Goal: Task Accomplishment & Management: Use online tool/utility

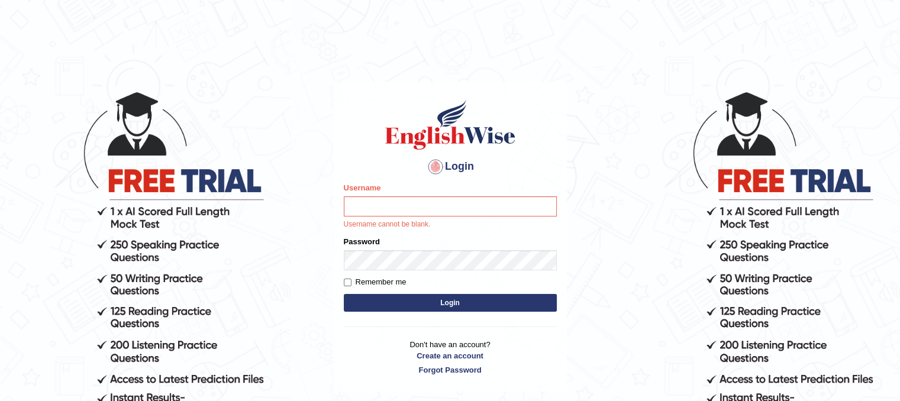
type input "Lutfia"
click at [388, 213] on input "Lutfia" at bounding box center [450, 207] width 213 height 20
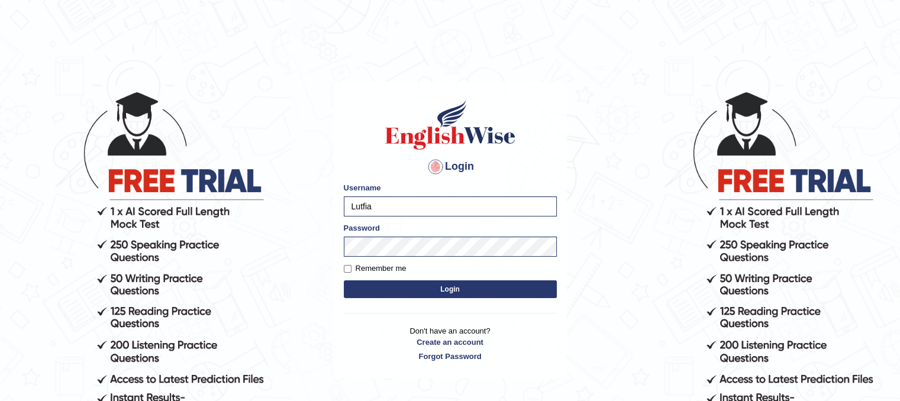
click at [432, 292] on button "Login" at bounding box center [450, 290] width 213 height 18
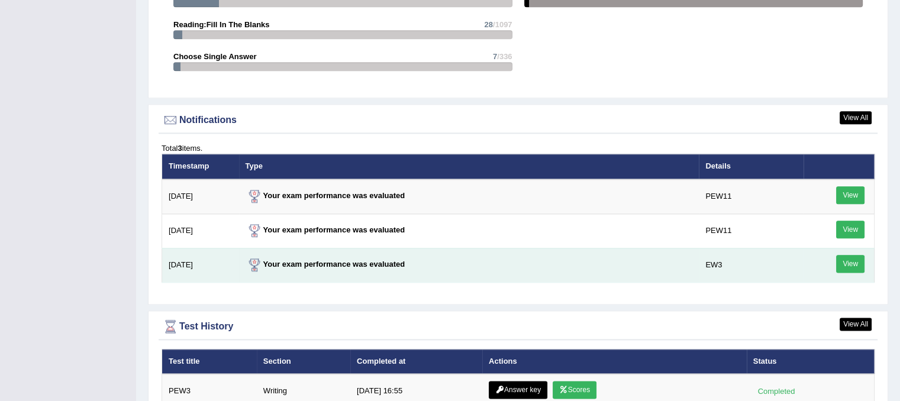
scroll to position [1598, 0]
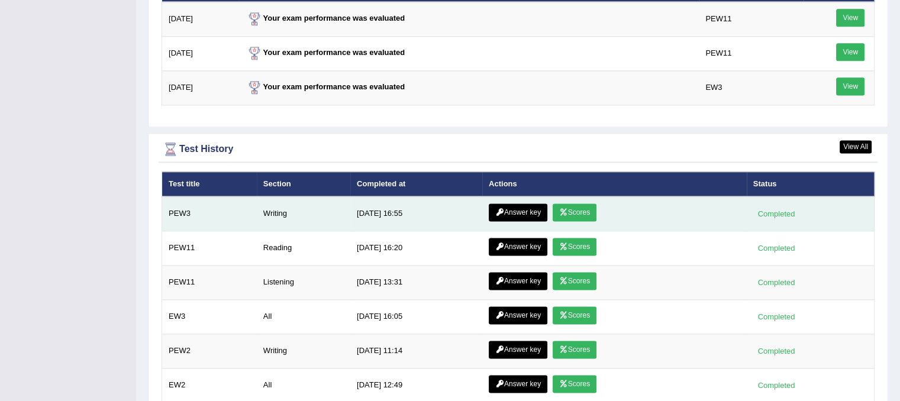
click at [579, 207] on link "Scores" at bounding box center [575, 213] width 44 height 18
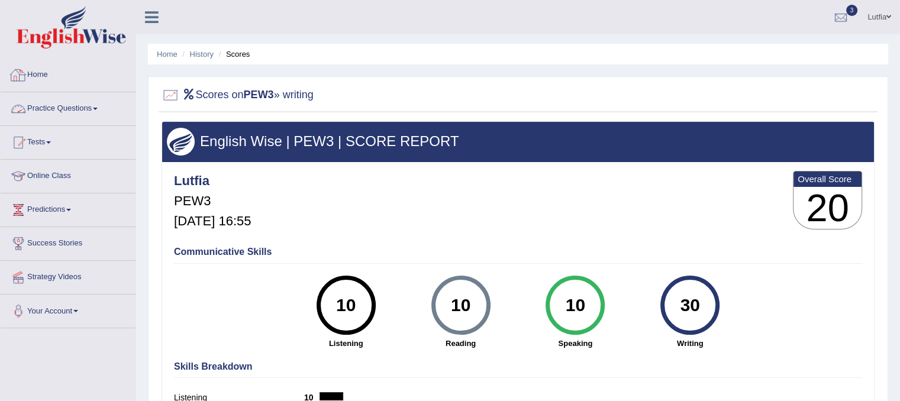
click at [38, 75] on link "Home" at bounding box center [68, 74] width 135 height 30
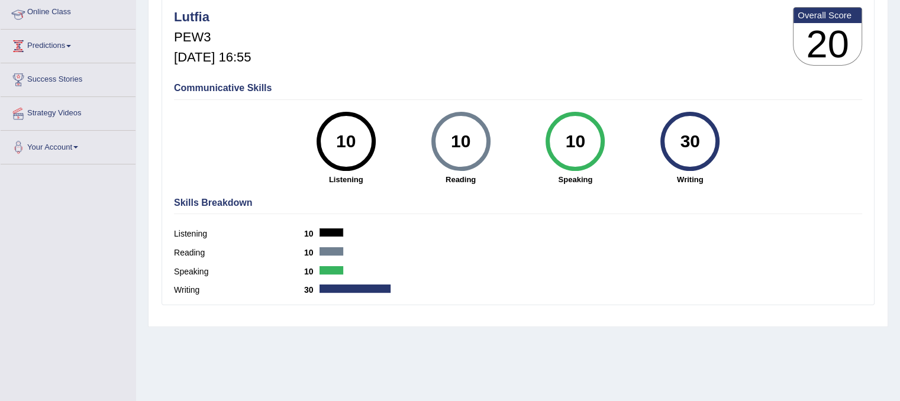
scroll to position [178, 0]
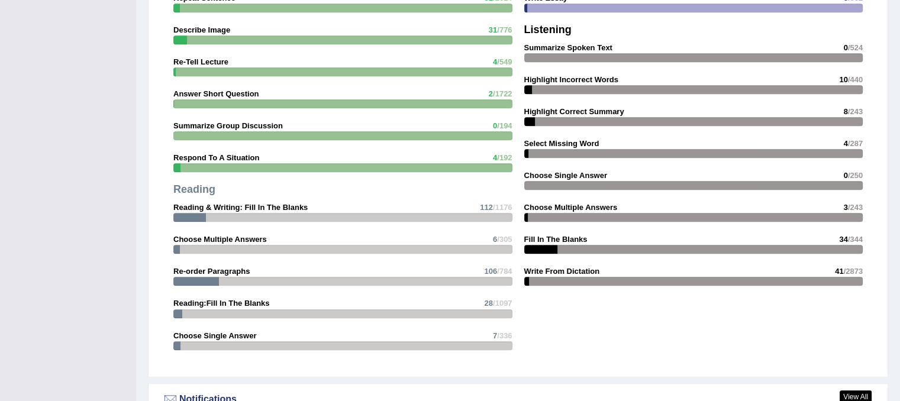
scroll to position [1361, 0]
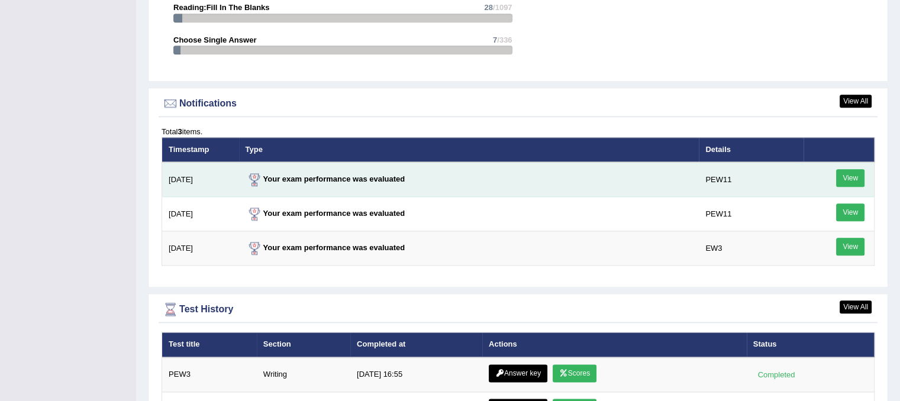
click at [851, 175] on link "View" at bounding box center [850, 178] width 28 height 18
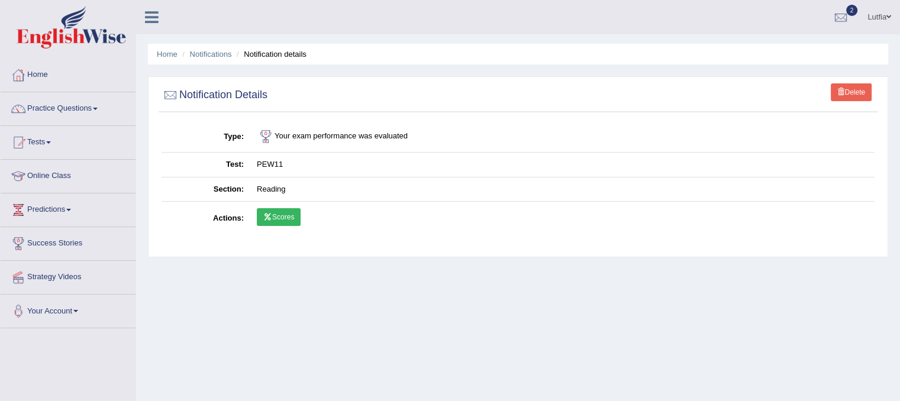
click at [285, 215] on link "Scores" at bounding box center [279, 217] width 44 height 18
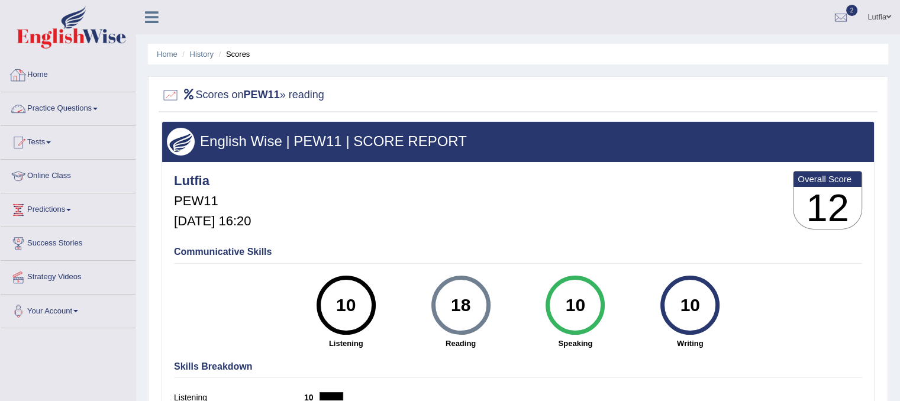
click at [36, 67] on link "Home" at bounding box center [68, 74] width 135 height 30
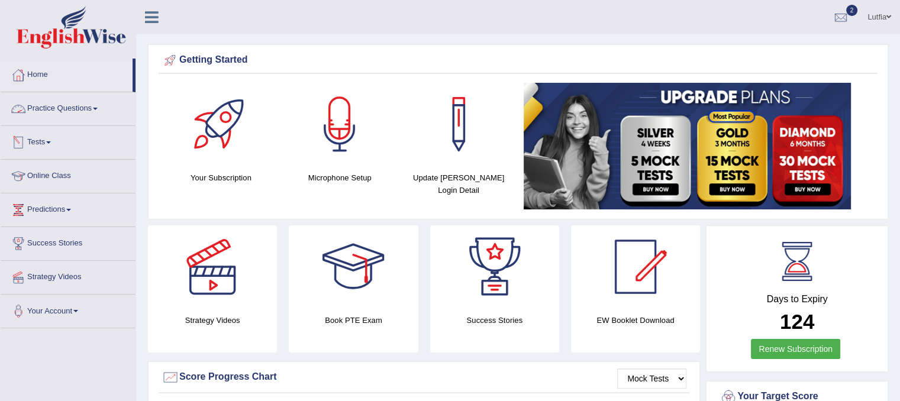
click at [57, 103] on link "Practice Questions" at bounding box center [68, 107] width 135 height 30
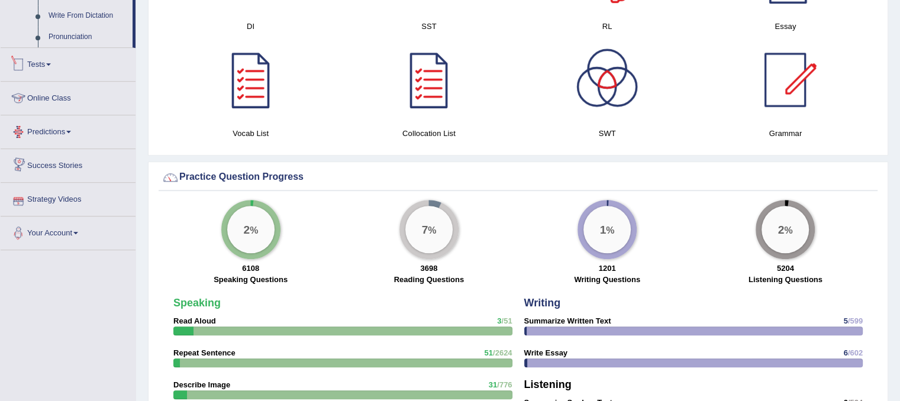
click at [43, 65] on link "Tests" at bounding box center [68, 63] width 135 height 30
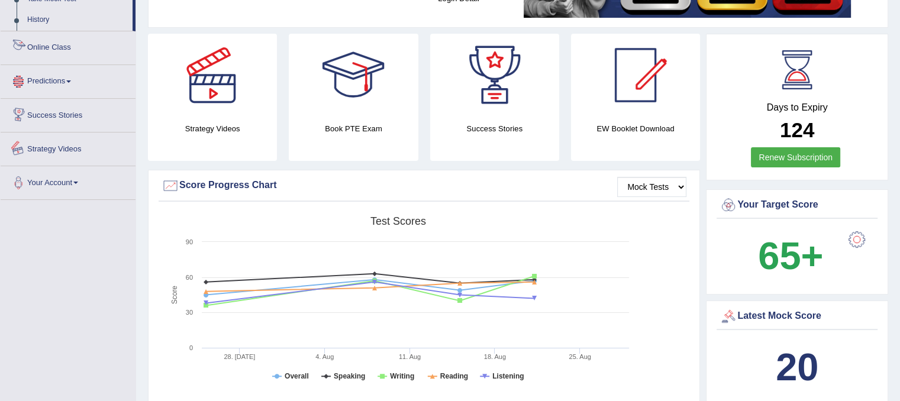
scroll to position [73, 0]
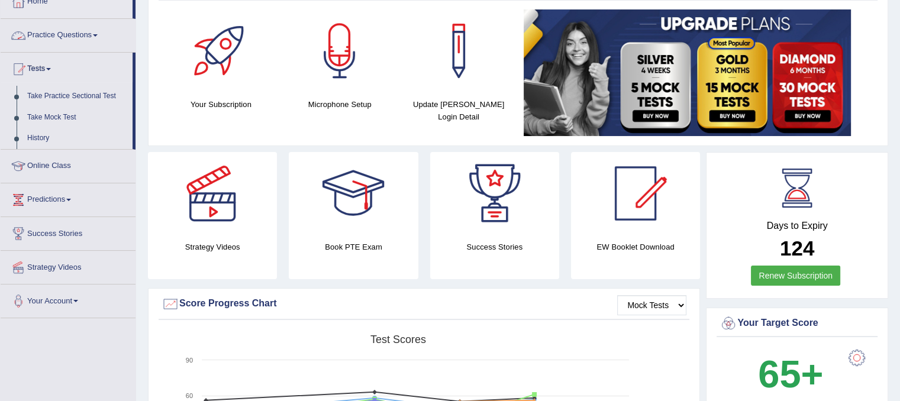
click at [79, 41] on link "Practice Questions" at bounding box center [68, 34] width 135 height 30
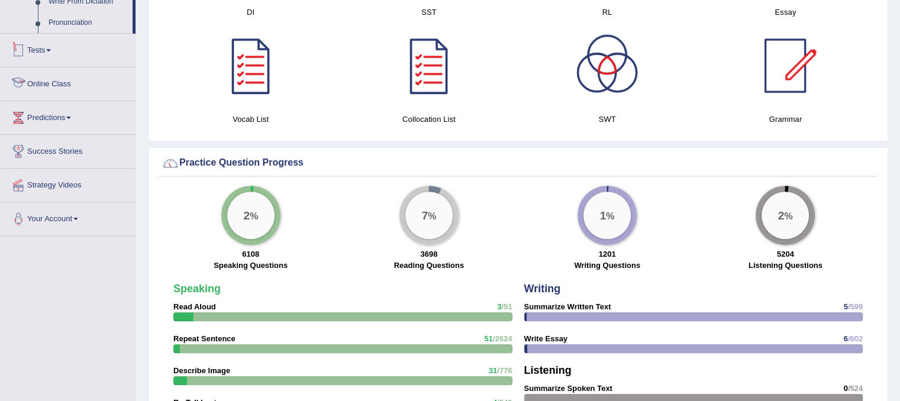
click at [48, 53] on link "Tests" at bounding box center [68, 49] width 135 height 30
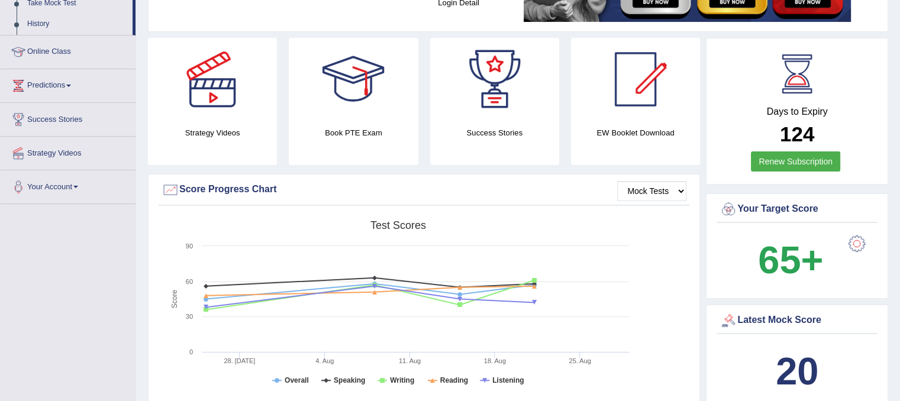
scroll to position [128, 0]
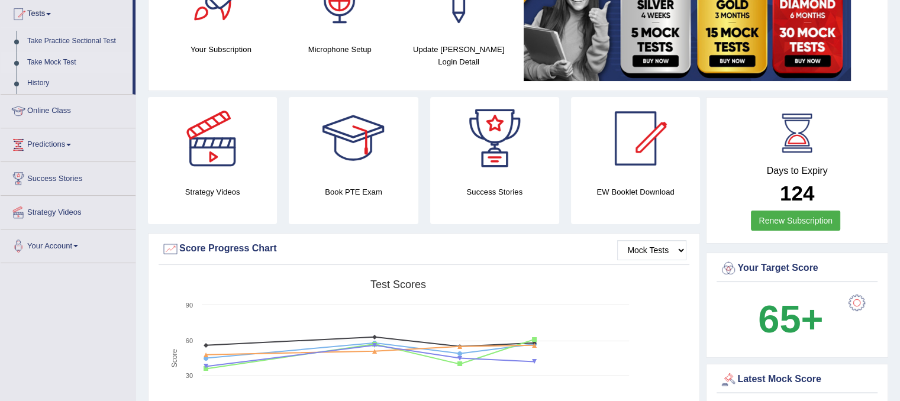
click at [74, 63] on link "Take Mock Test" at bounding box center [77, 62] width 111 height 21
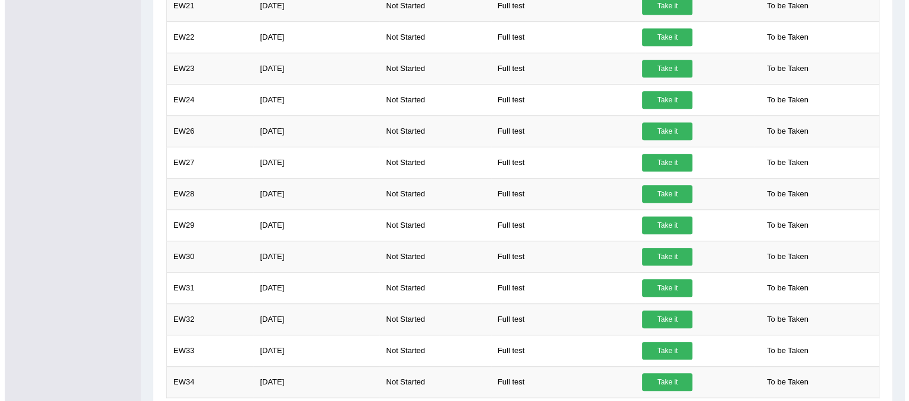
scroll to position [822, 0]
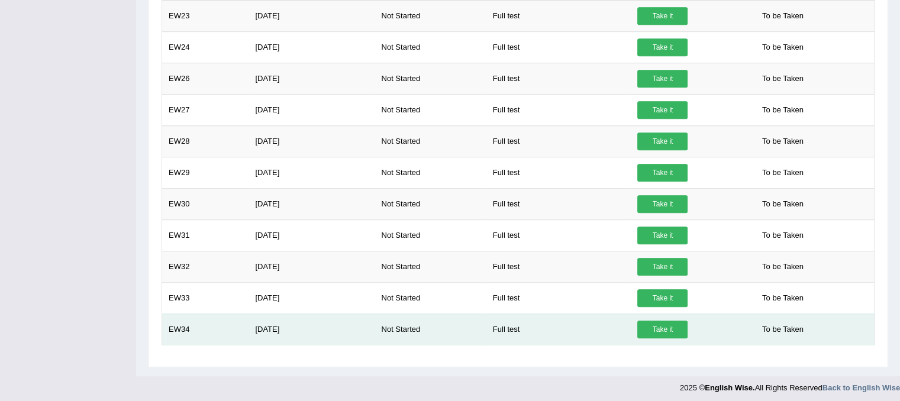
click at [672, 324] on link "Take it" at bounding box center [663, 330] width 50 height 18
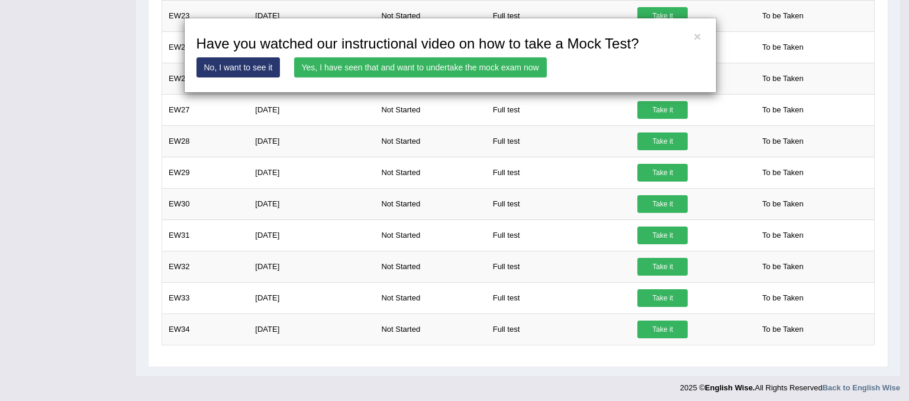
click at [434, 67] on link "Yes, I have seen that and want to undertake the mock exam now" at bounding box center [420, 67] width 253 height 20
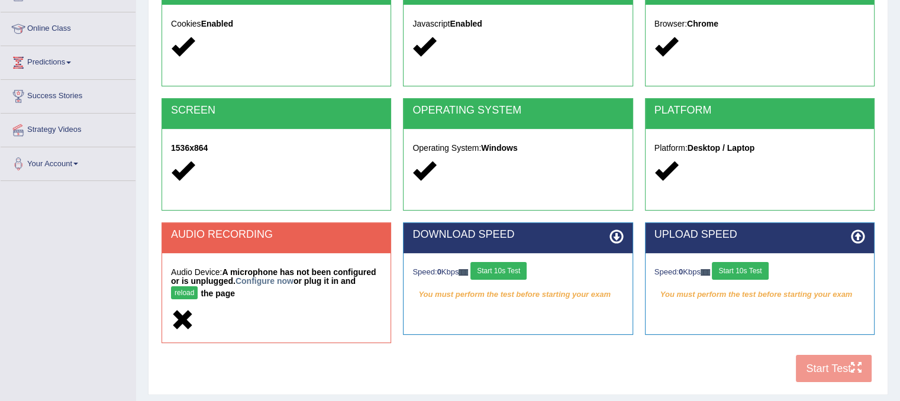
scroll to position [220, 0]
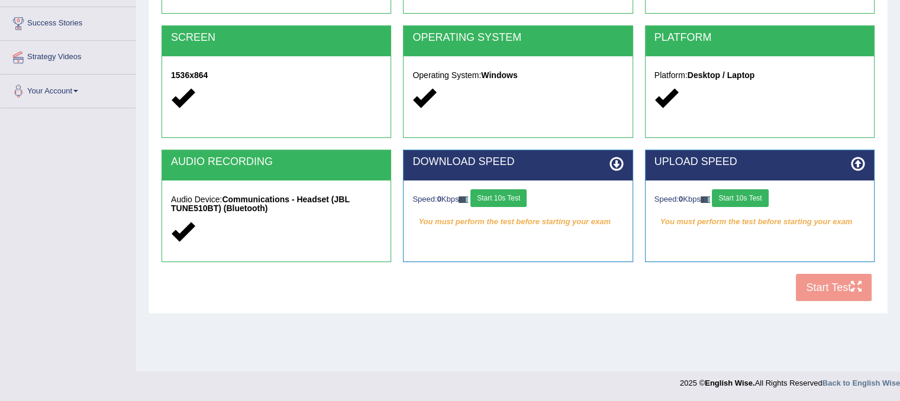
click at [521, 198] on button "Start 10s Test" at bounding box center [499, 198] width 56 height 18
click at [742, 198] on button "Start 10s Test" at bounding box center [740, 198] width 56 height 18
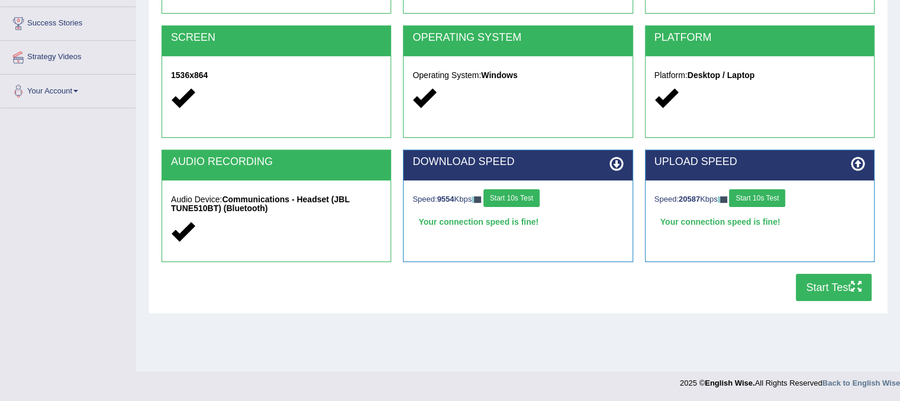
drag, startPoint x: 829, startPoint y: 286, endPoint x: 826, endPoint y: 273, distance: 12.8
click at [830, 284] on button "Start Test" at bounding box center [834, 287] width 76 height 27
